Goal: Task Accomplishment & Management: Use online tool/utility

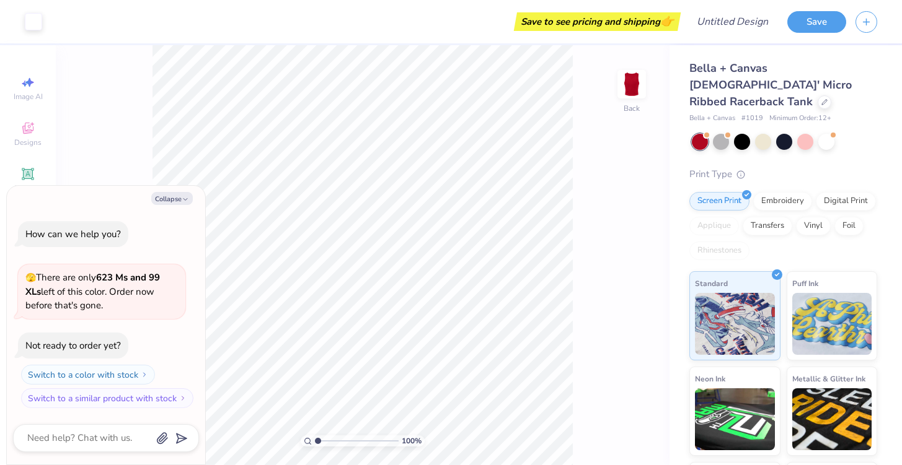
click at [69, 214] on div "How can we help you? 🫣 There are only 623 Ms and 99 XLs left of this color. Ord…" at bounding box center [106, 315] width 186 height 208
drag, startPoint x: 844, startPoint y: 69, endPoint x: 793, endPoint y: 82, distance: 52.4
click at [855, 77] on div "Bella + Canvas Ladies' Micro Ribbed Racerback Tank" at bounding box center [783, 85] width 188 height 50
click at [792, 82] on div "Bella + Canvas Ladies' Micro Ribbed Racerback Tank" at bounding box center [783, 85] width 188 height 50
drag, startPoint x: 839, startPoint y: 64, endPoint x: 770, endPoint y: 89, distance: 73.7
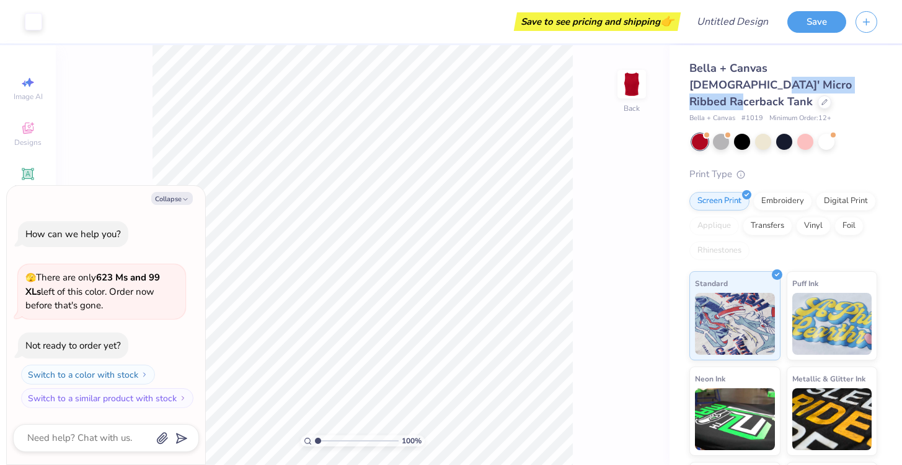
click at [770, 89] on span "Bella + Canvas Ladies' Micro Ribbed Racerback Tank" at bounding box center [770, 85] width 162 height 48
copy span "Ribbed Racerback Tank"
type textarea "x"
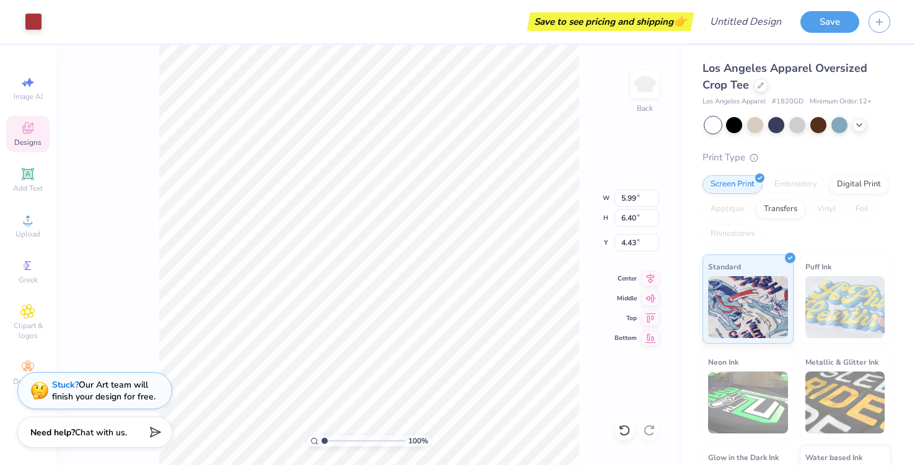
type input "5.99"
type input "6.40"
type input "4.43"
type input "6.02"
type input "7.34"
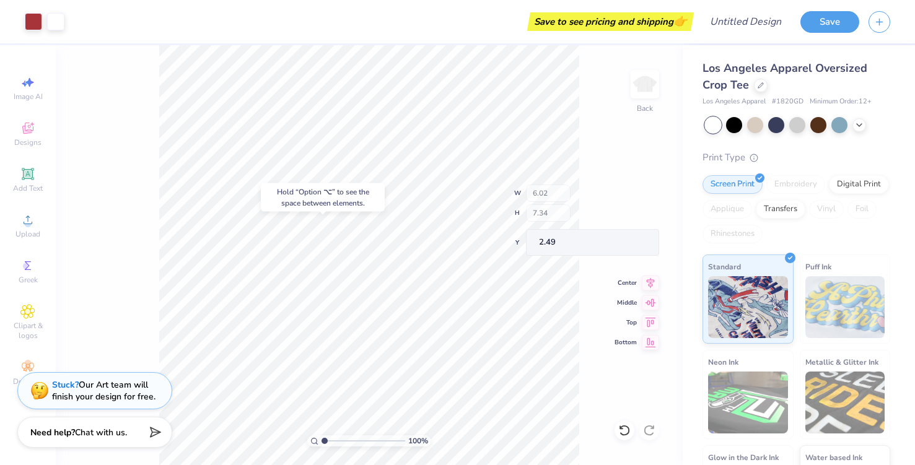
type input "3.00"
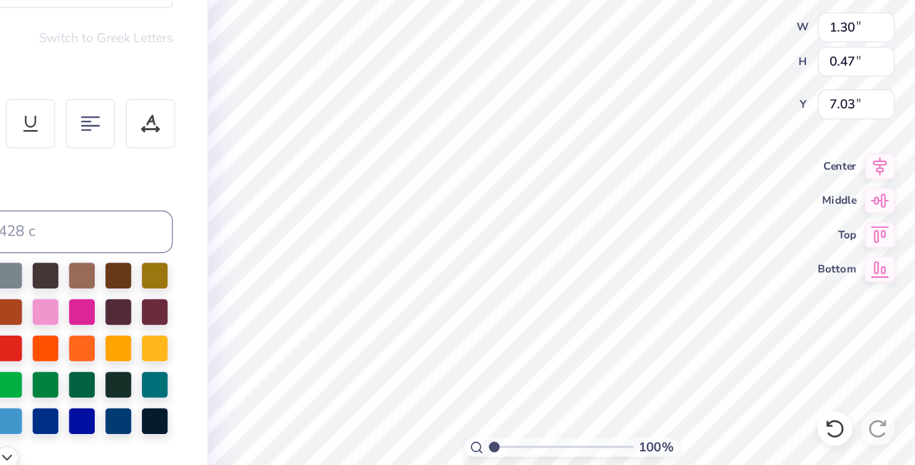
type textarea "we live"
type input "3.12"
type input "0.63"
type input "7.60"
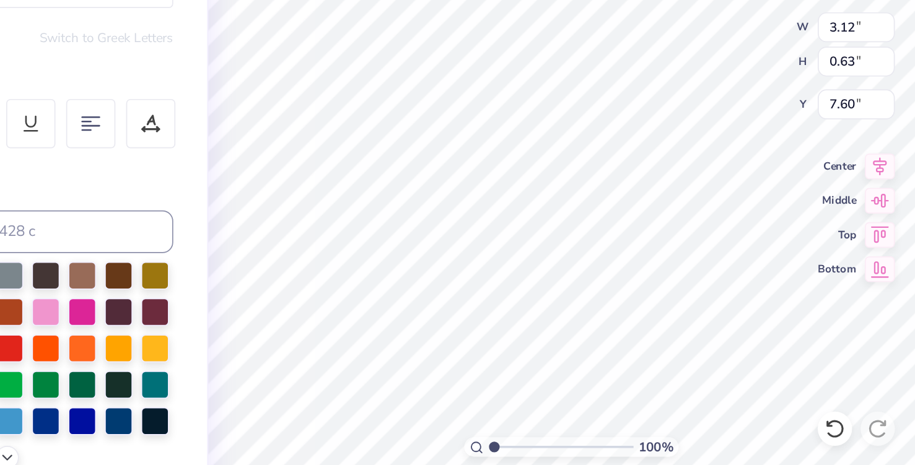
scroll to position [0, 0]
type textarea "for each"
type input "2.73"
type input "8.22"
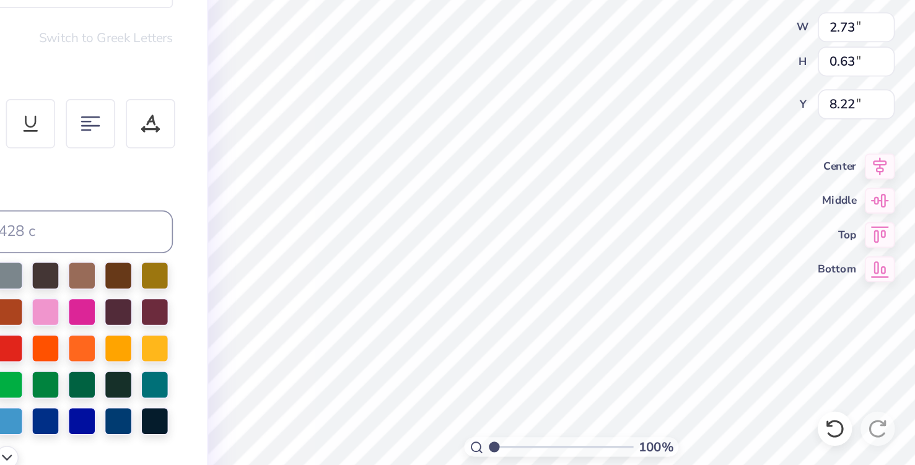
type textarea "other"
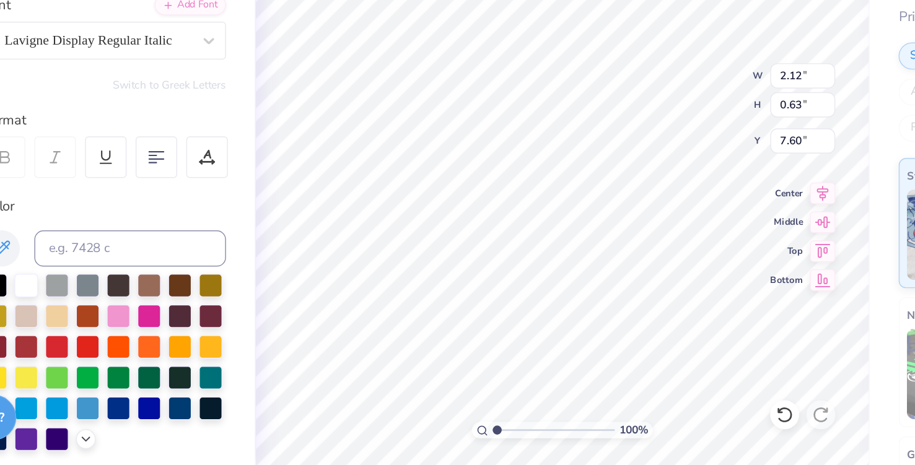
scroll to position [0, 2]
type textarea "for eacbother"
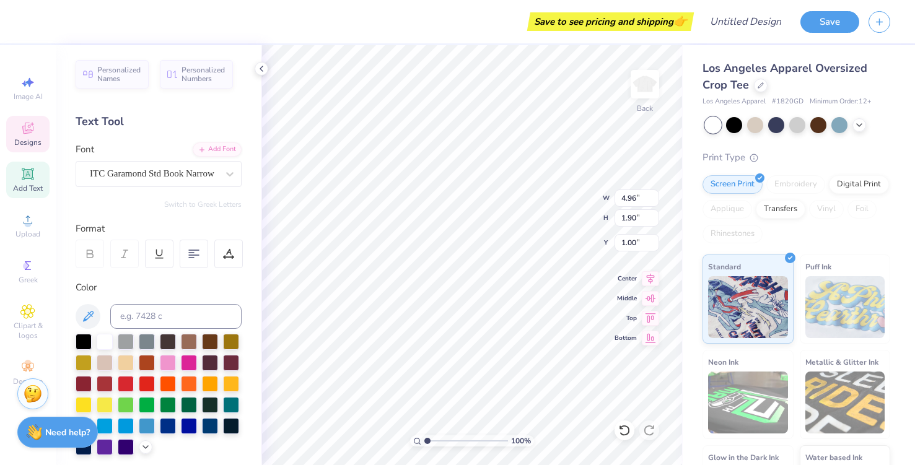
type textarea "Alpha"
type input "4.98"
type input "1.91"
type input "4.44"
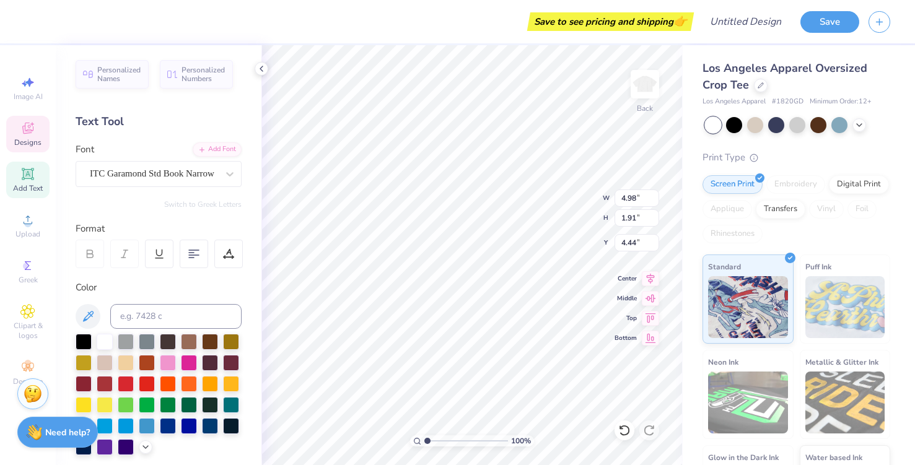
type textarea "Pi"
type input "1.85"
type input "1.73"
type input "4.08"
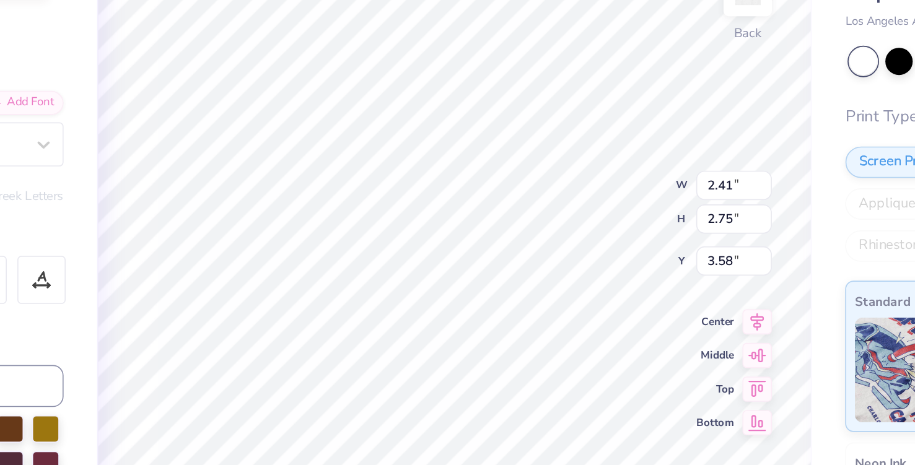
scroll to position [0, 1]
type textarea "est. 1851"
type input "2.10"
type input "0.47"
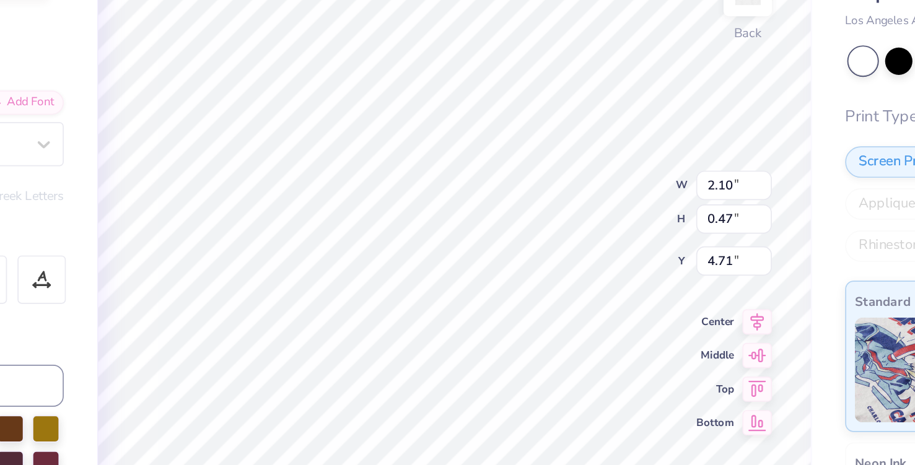
type input "4.95"
type input "0.46"
type input "3.37"
type input "0.74"
type input "5.07"
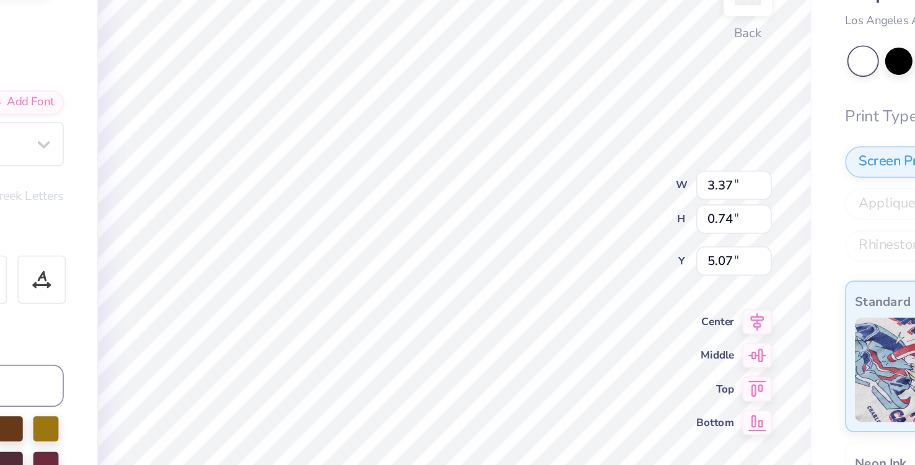
type input "1.85"
type input "1.73"
type input "5.07"
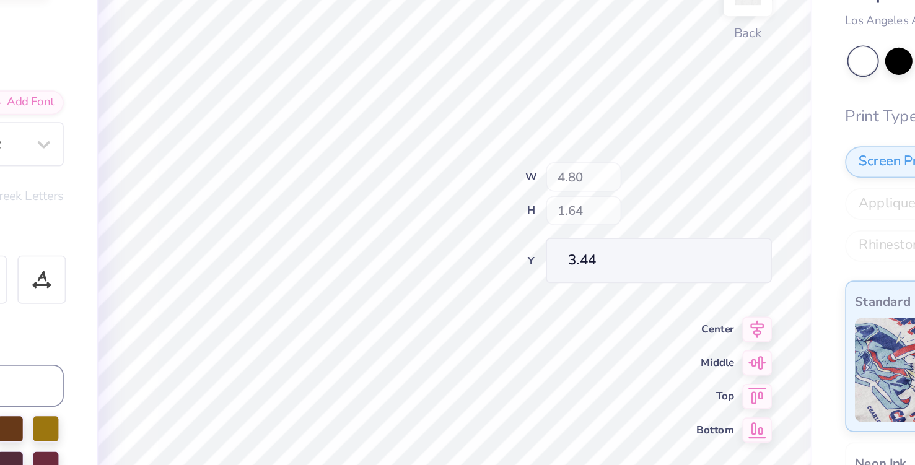
type input "3.44"
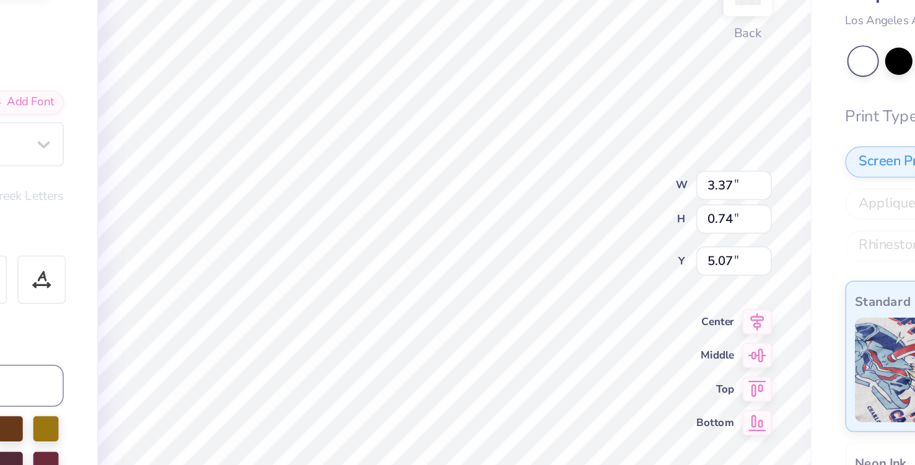
type input "1.85"
type input "1.73"
type input "3.82"
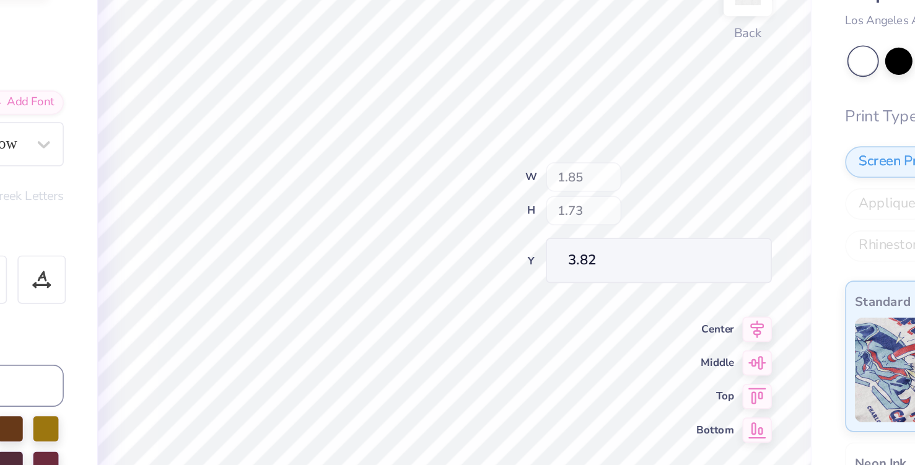
type input "2.15"
type input "2.02"
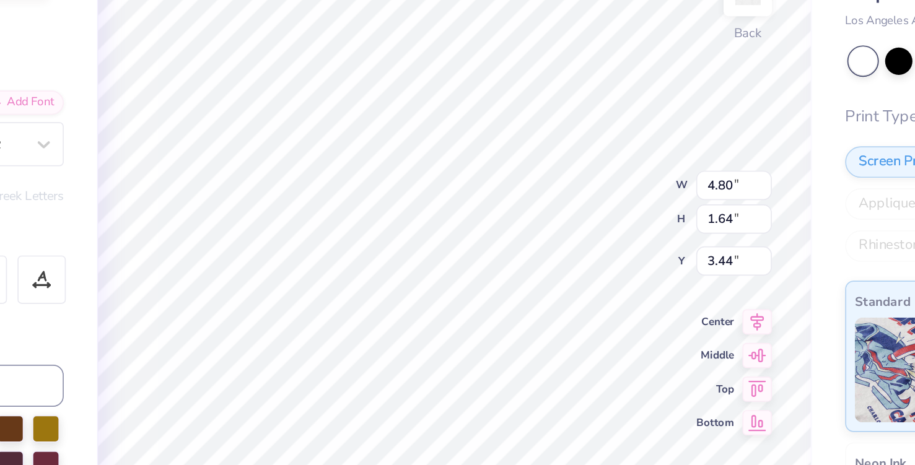
type input "3.00"
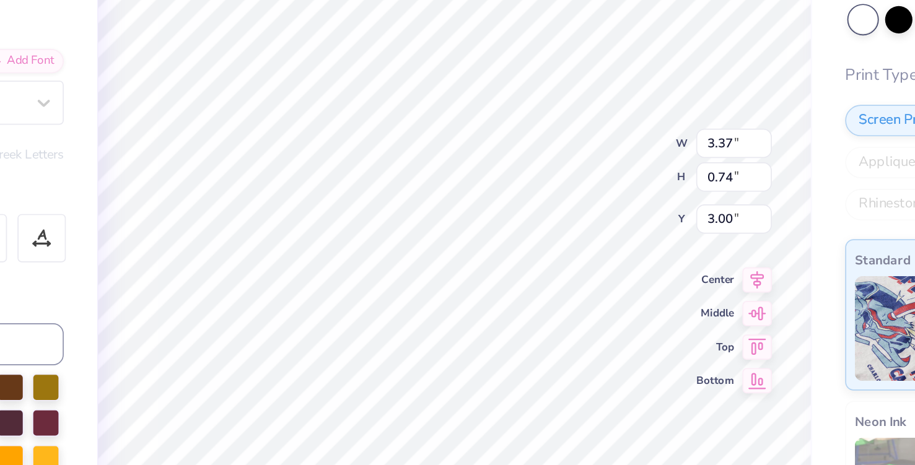
type input "3.37"
type input "0.74"
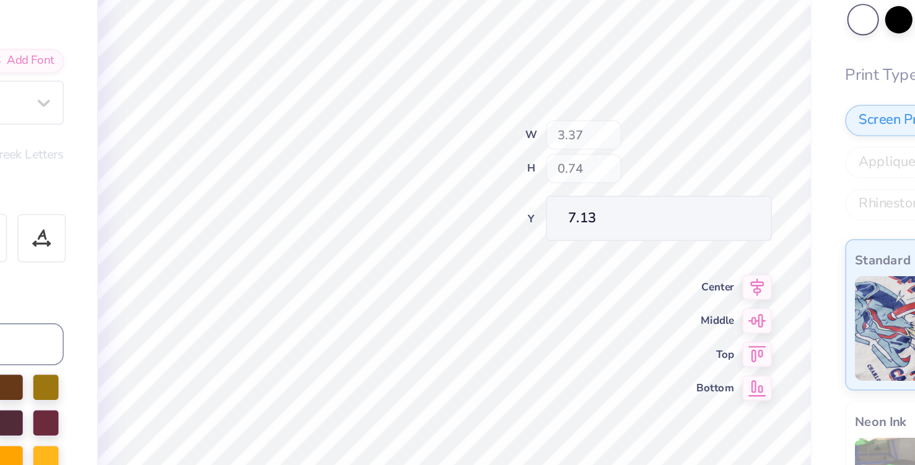
type input "5.47"
type input "1.95"
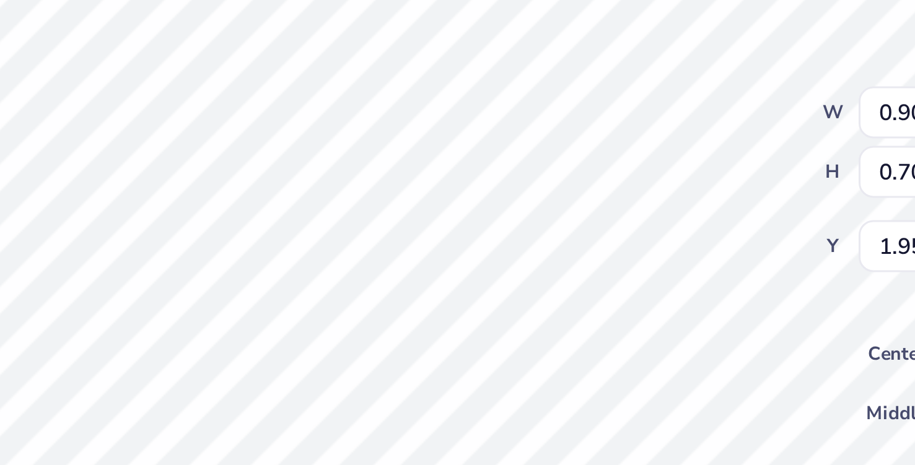
type input "1.74"
type input "1.48"
type input "1.52"
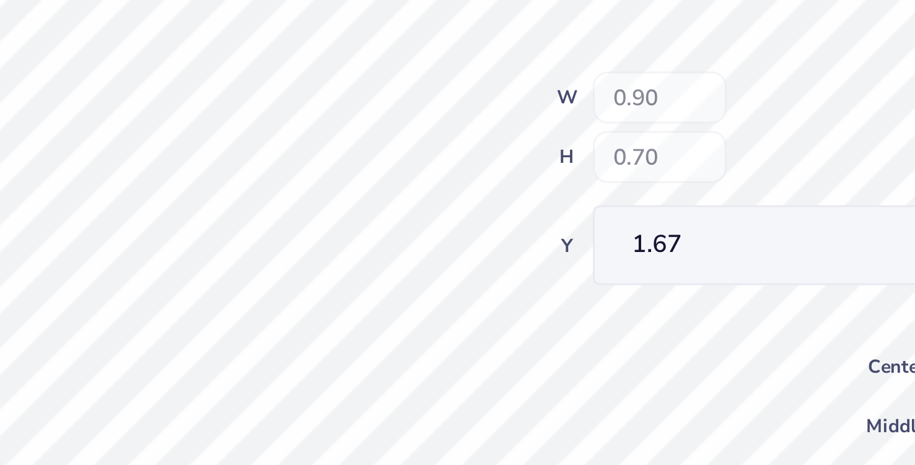
type input "1.95"
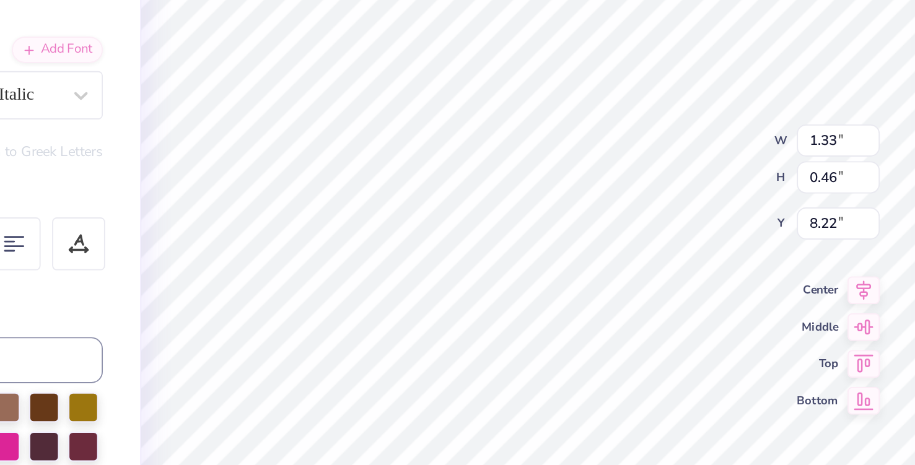
type input "1.66"
type input "0.47"
type input "7.03"
type input "3.41"
type input "1.65"
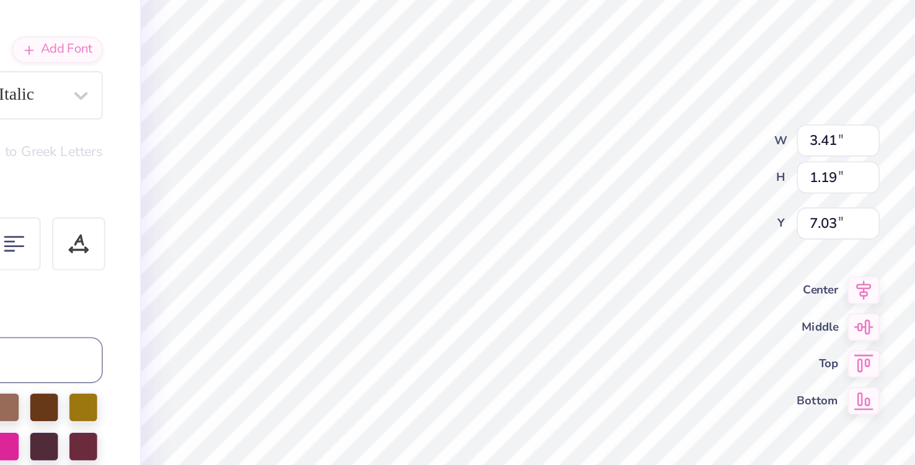
type input "6.67"
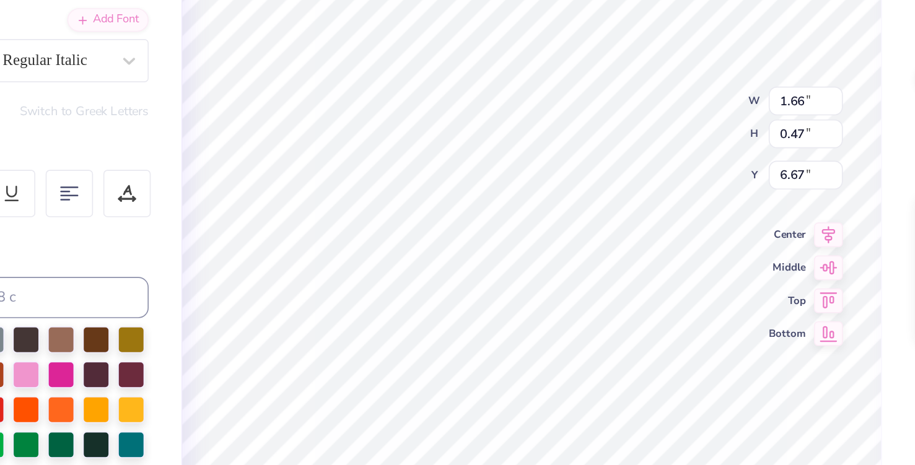
type input "3.41"
type input "1.19"
type input "3.41"
type input "1.19"
type input "12.51"
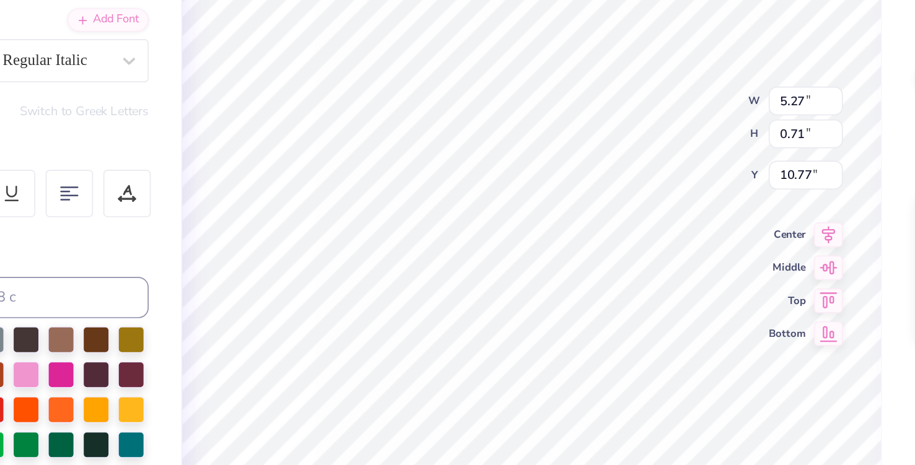
type input "1.22"
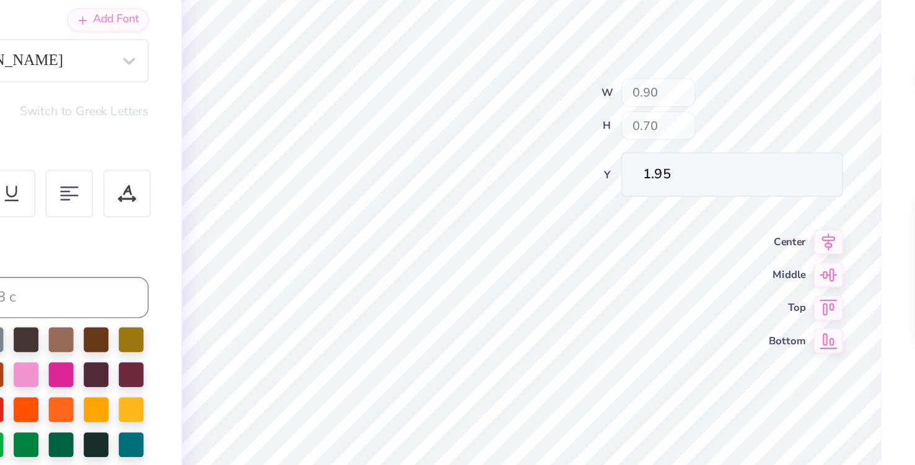
click at [543, 188] on div "100 % Back W 0.90 H 0.70 Y 1.95 Center Middle Top Bottom" at bounding box center [471, 255] width 421 height 420
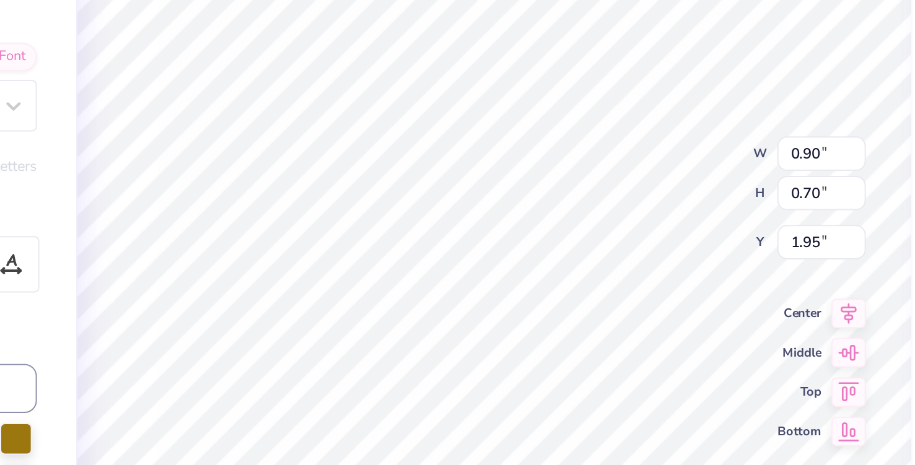
paste textarea
type textarea "DD"
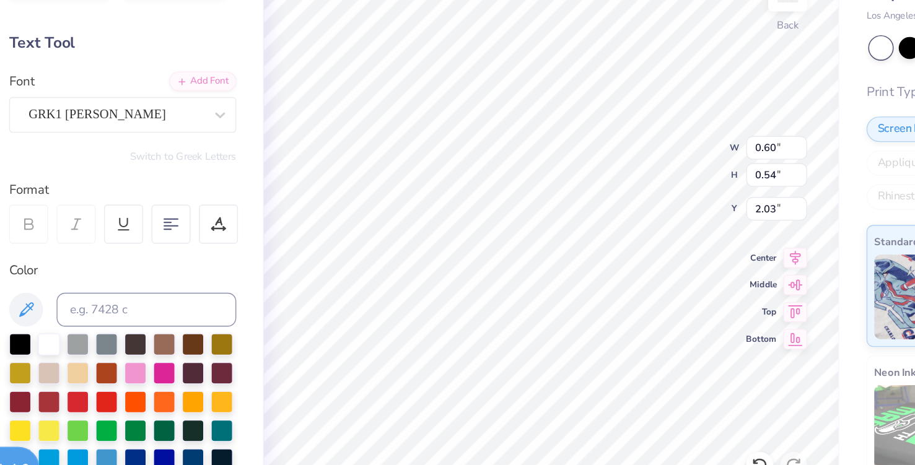
type input "9.40"
type input "8.52"
type input "1.00"
type input "0.36"
type input "8.65"
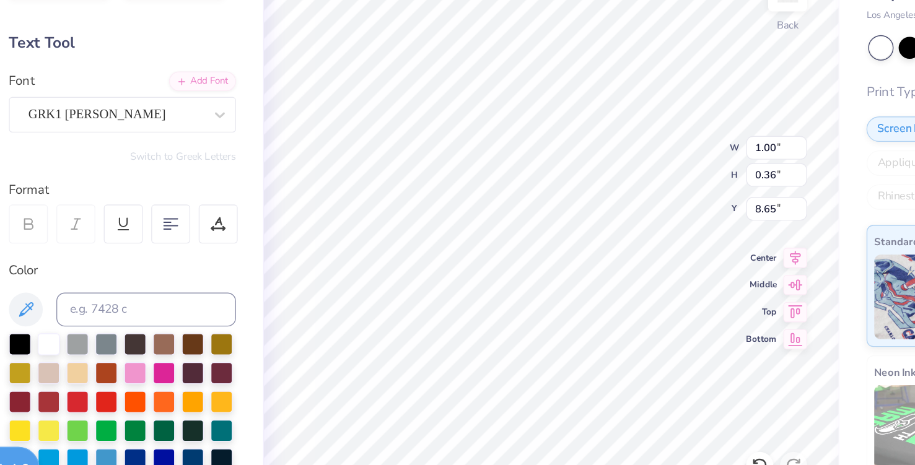
type textarea "adpi"
type input "1.95"
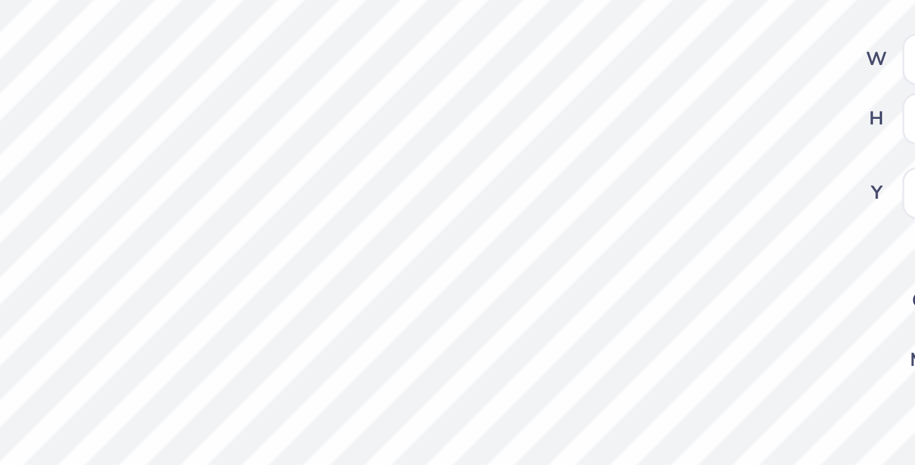
type input "5.10"
type input "1.14"
type input "0.67"
type input "4.97"
type input "1.18"
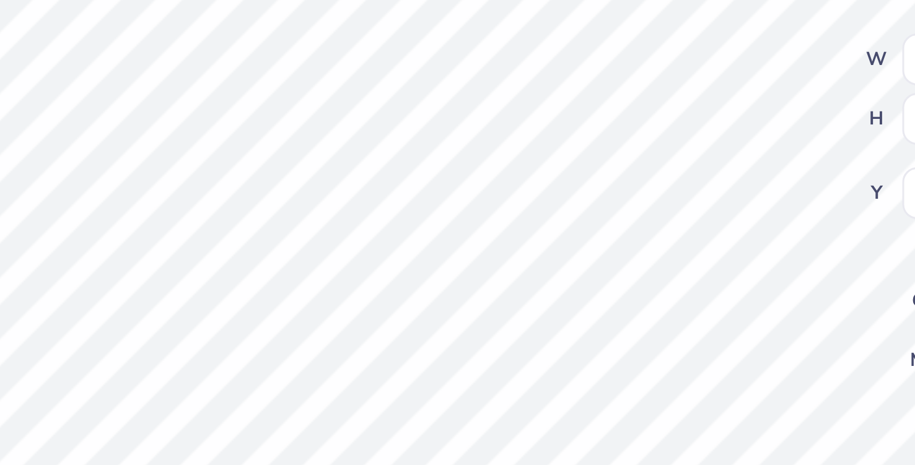
type input "0.69"
type input "1.95"
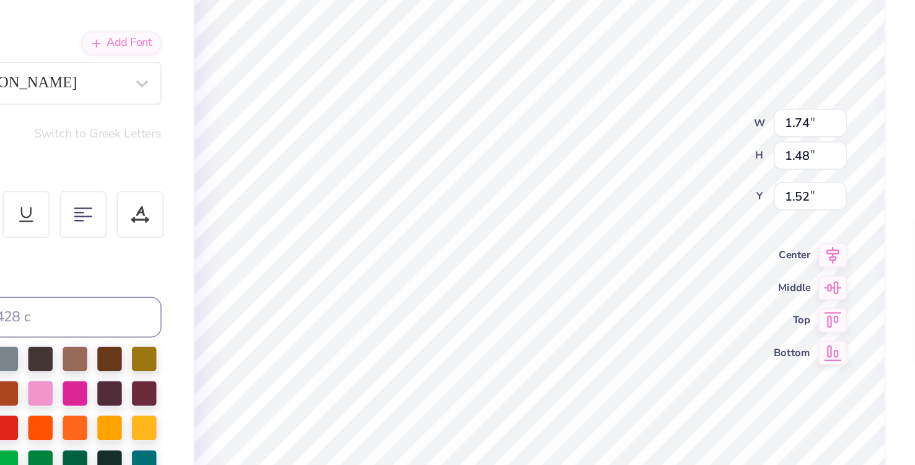
type input "7.87"
type input "1.18"
type input "0.69"
type input "8.26"
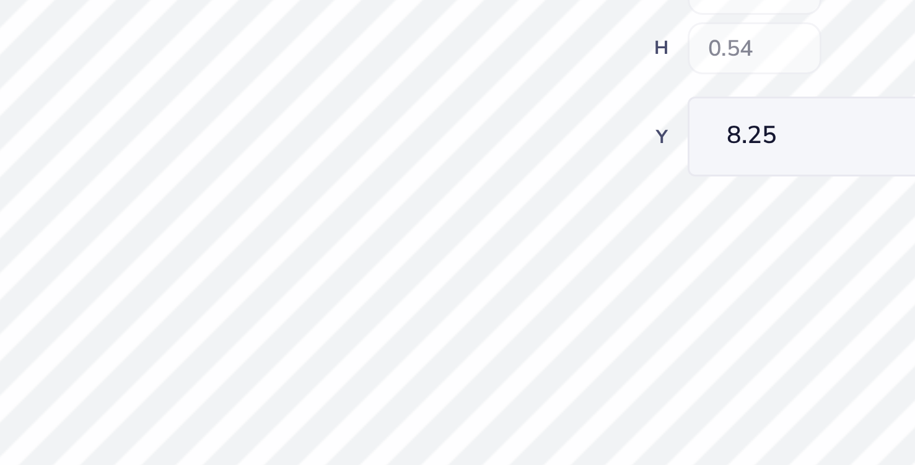
type input "0.91"
type input "0.54"
type input "8.25"
type input "8.34"
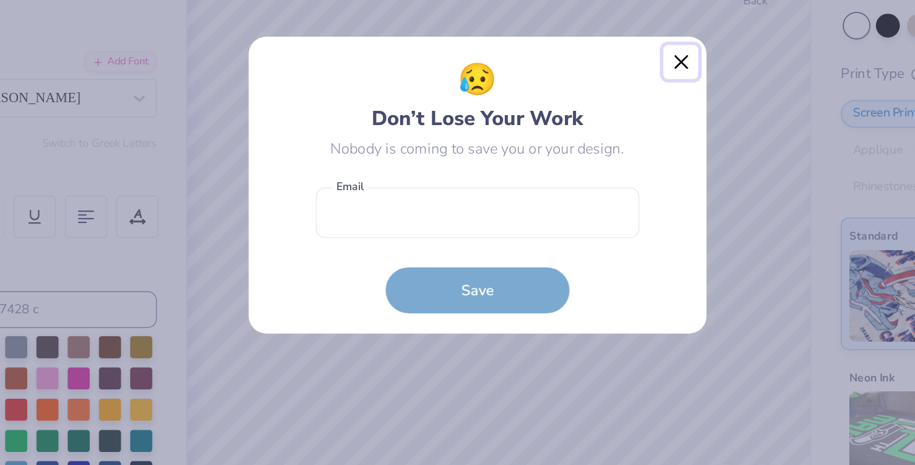
click at [602, 145] on button "Close" at bounding box center [595, 150] width 24 height 24
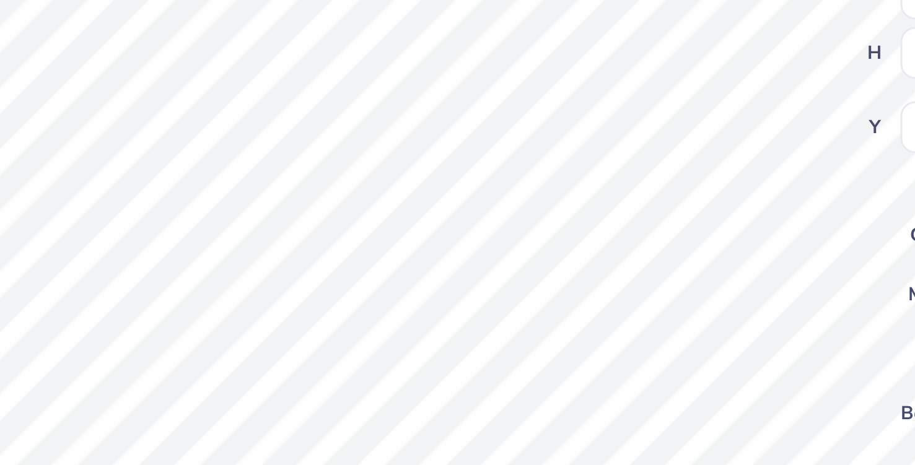
paste textarea
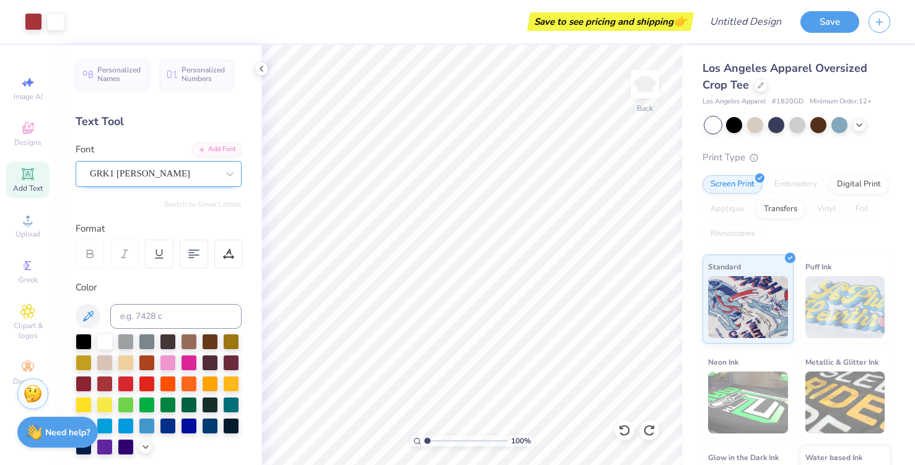
click at [165, 169] on div "GRK1 [PERSON_NAME]" at bounding box center [154, 173] width 130 height 19
click at [153, 126] on div "Text Tool" at bounding box center [159, 121] width 166 height 17
click at [217, 198] on div "Personalized Names Personalized Numbers Text Tool Add Font Font GRK1 [PERSON_NA…" at bounding box center [159, 255] width 206 height 420
click at [218, 179] on div "GRK1 [PERSON_NAME]" at bounding box center [154, 173] width 130 height 19
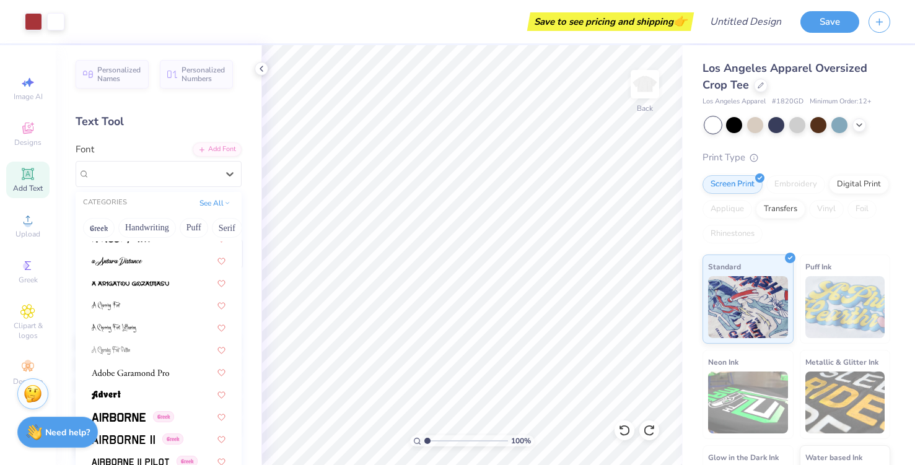
scroll to position [169, 0]
click at [144, 137] on div "Personalized Names Personalized Numbers Text Tool Add Font Font option a Alloy …" at bounding box center [159, 255] width 206 height 420
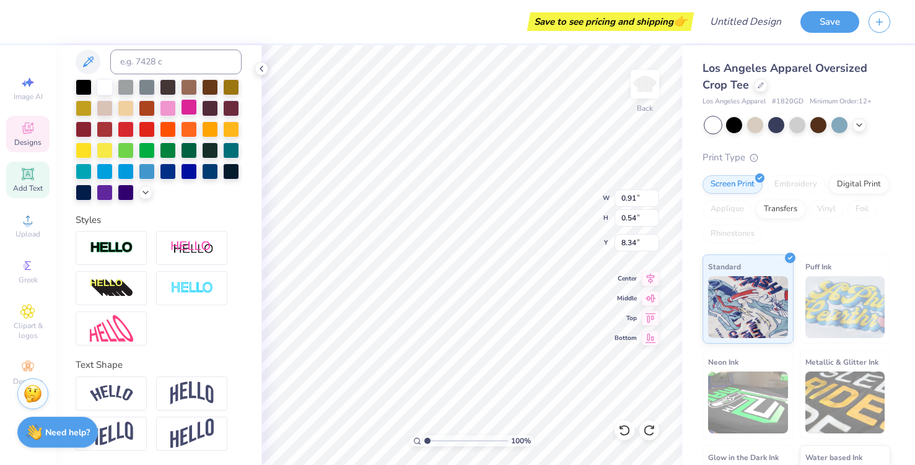
scroll to position [0, 0]
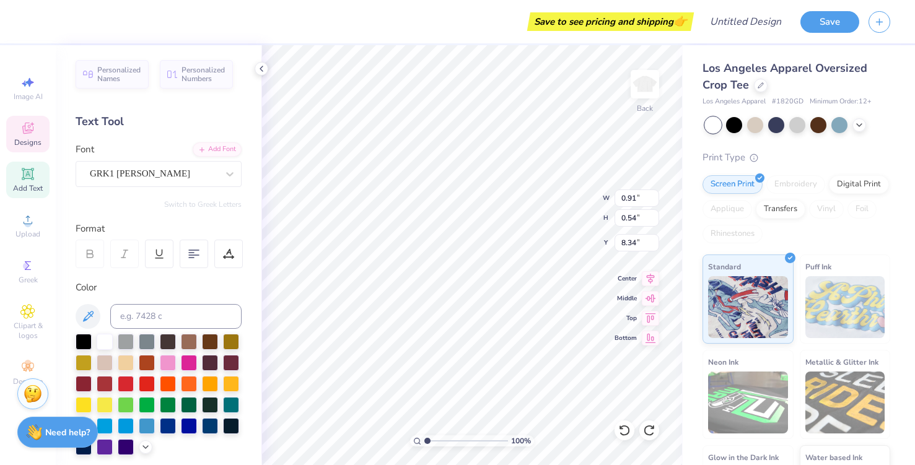
click at [200, 224] on div "Format" at bounding box center [159, 229] width 167 height 14
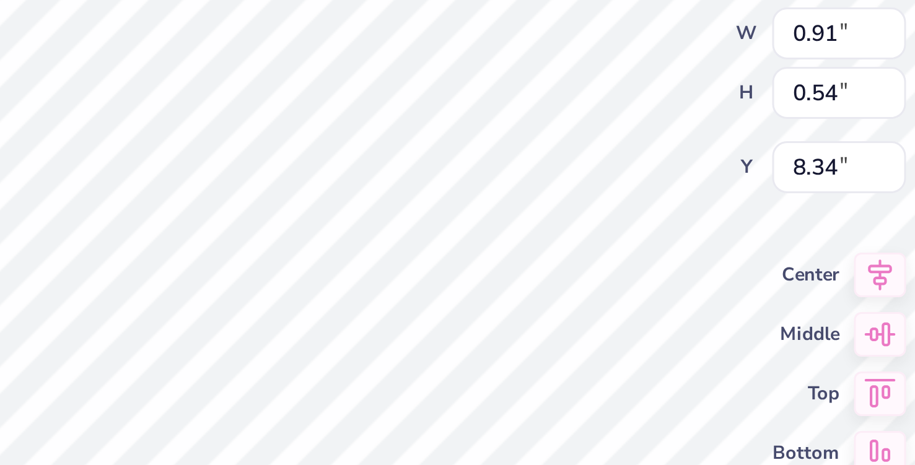
type input "0.89"
type input "0.63"
type input "8.29"
type input "1.74"
type input "1.48"
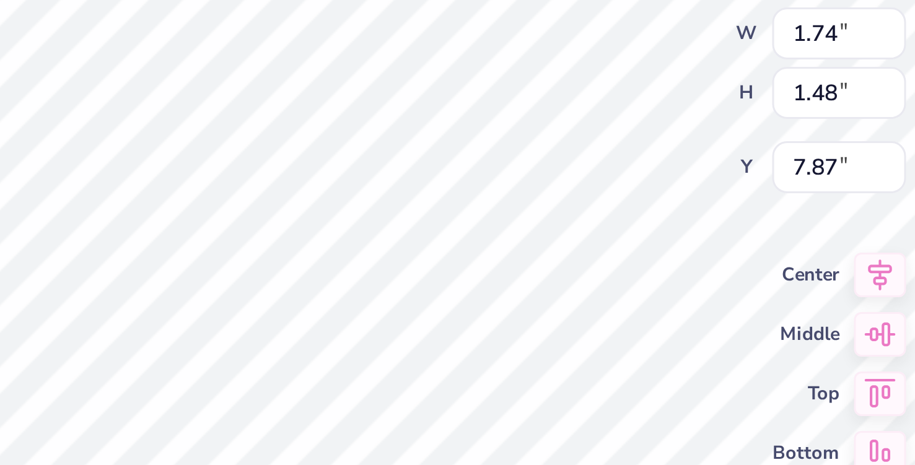
type input "1.21"
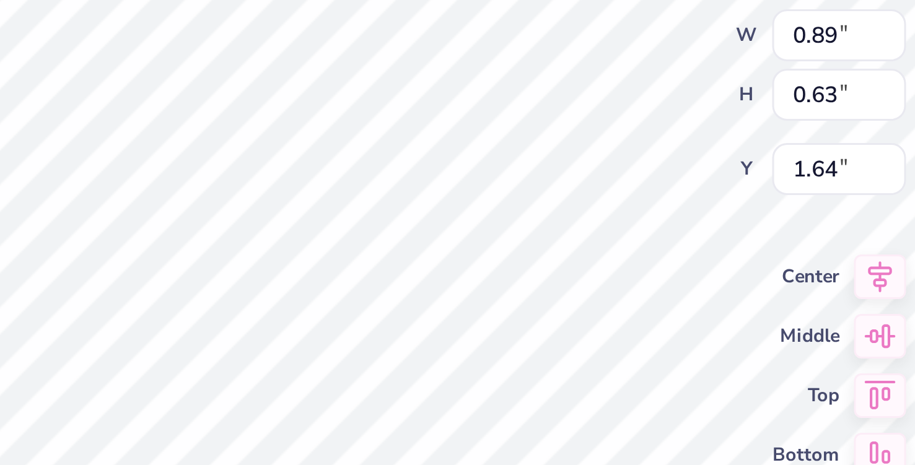
type input "1.74"
type input "1.48"
type input "1.21"
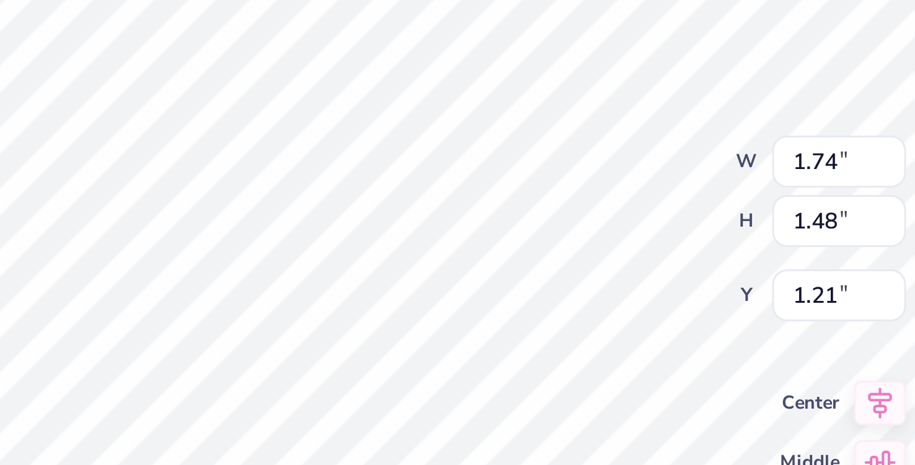
type input "1.81"
type input "1.39"
type input "1.26"
type input "2.11"
type input "1.62"
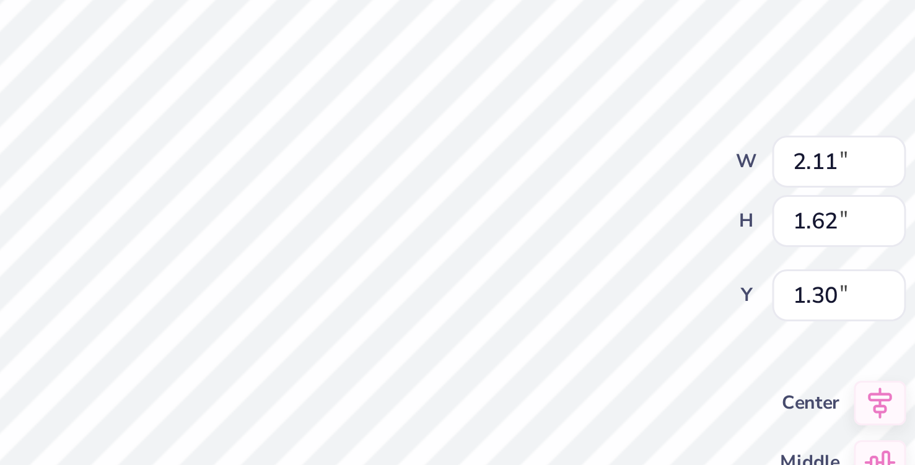
type input "1.38"
